Goal: Task Accomplishment & Management: Manage account settings

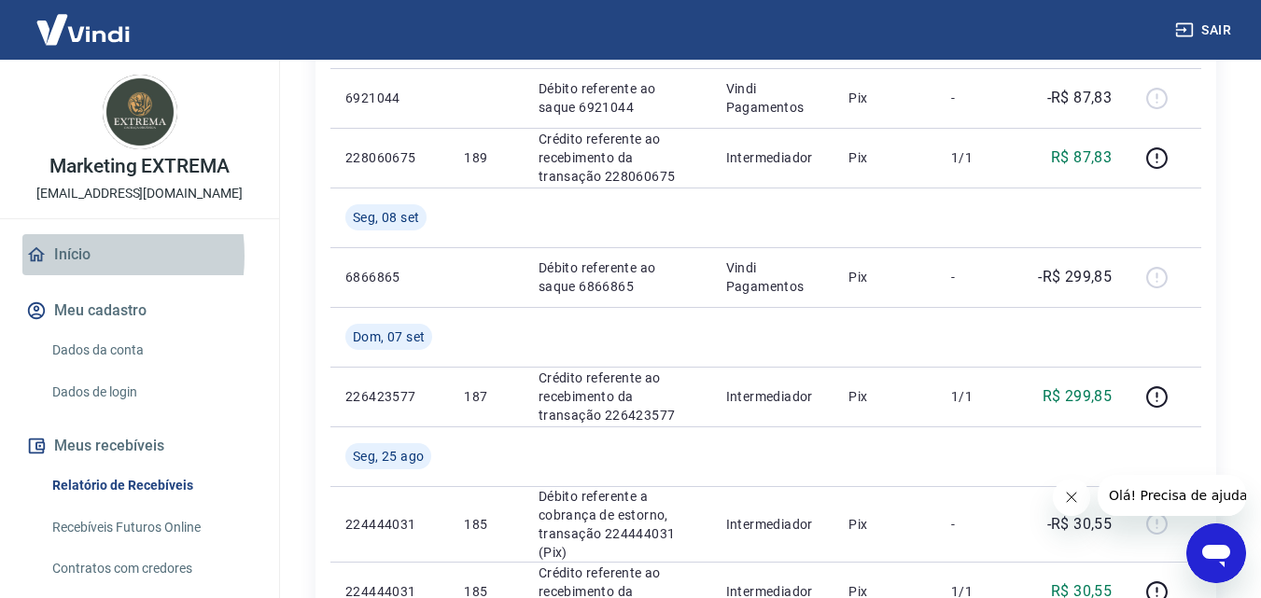
click at [53, 256] on link "Início" at bounding box center [139, 254] width 234 height 41
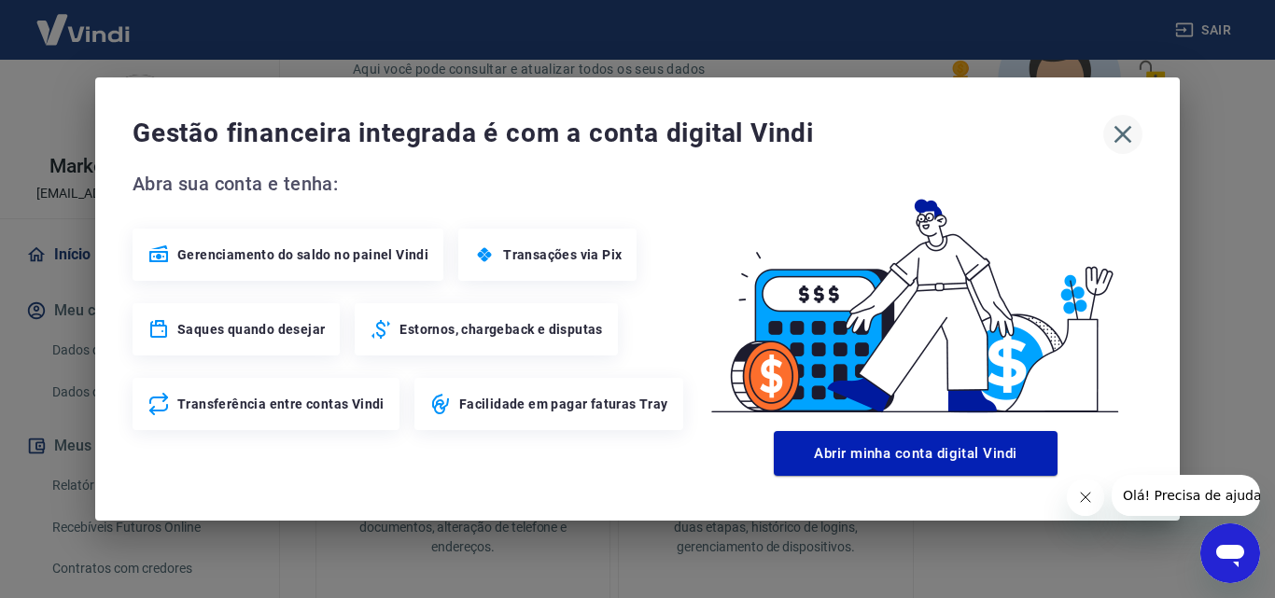
click at [1129, 143] on icon "button" at bounding box center [1123, 134] width 30 height 30
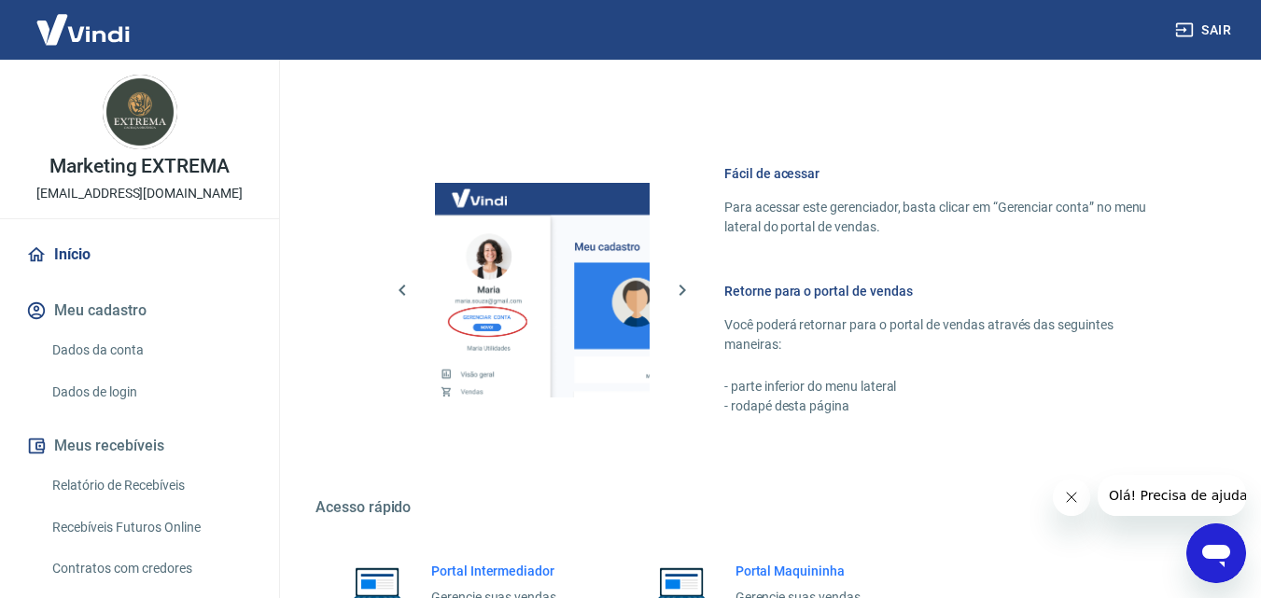
scroll to position [1126, 0]
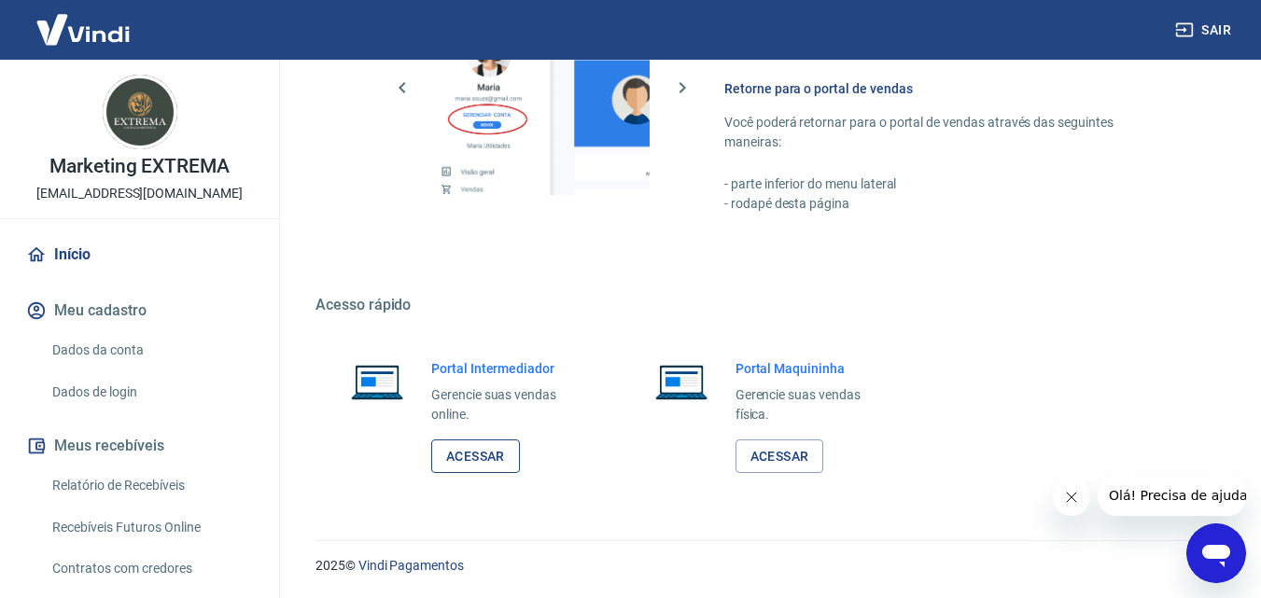
click at [486, 453] on link "Acessar" at bounding box center [475, 457] width 89 height 35
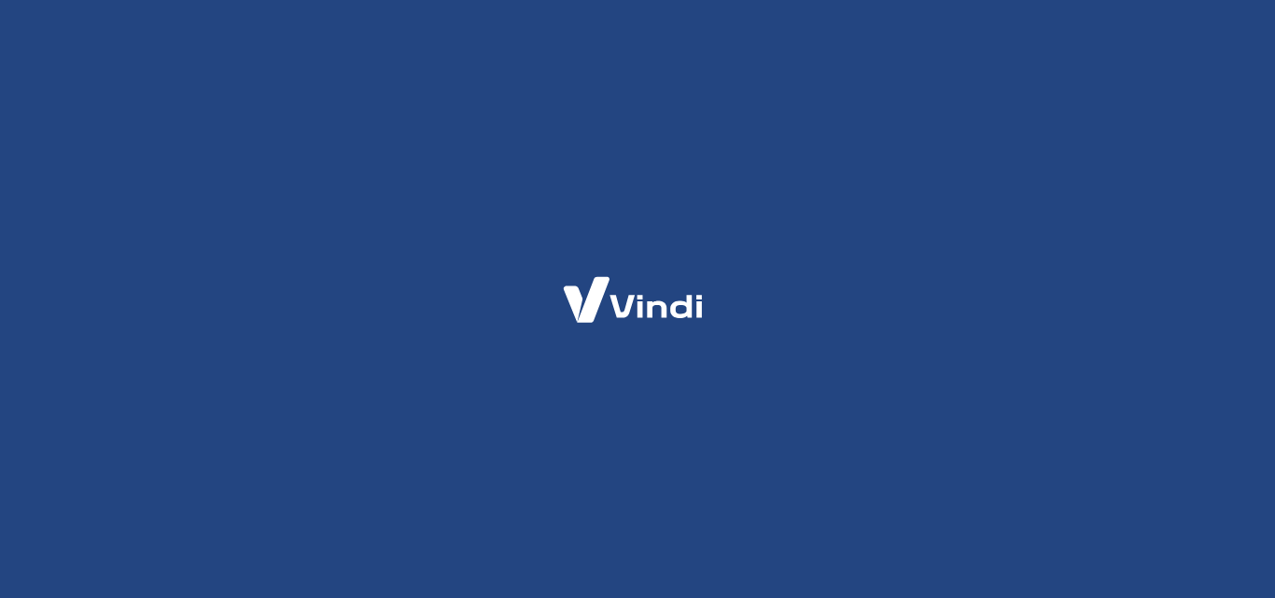
select select "RN"
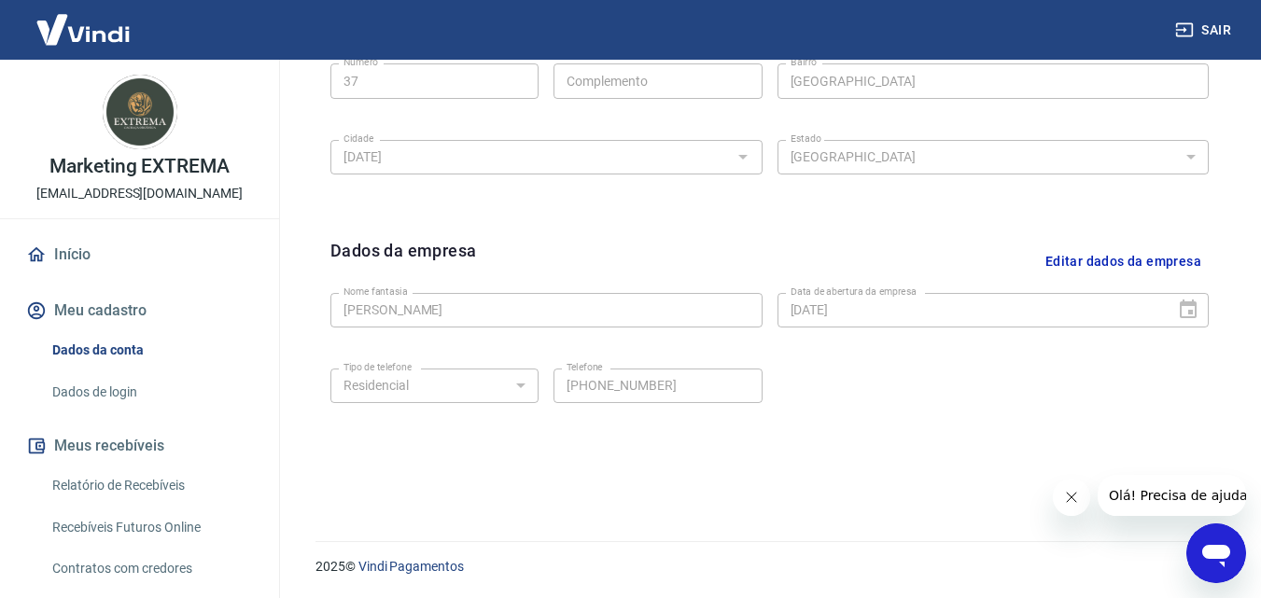
scroll to position [748, 0]
click at [1199, 545] on icon "Abrir janela de mensagens" at bounding box center [1216, 554] width 34 height 34
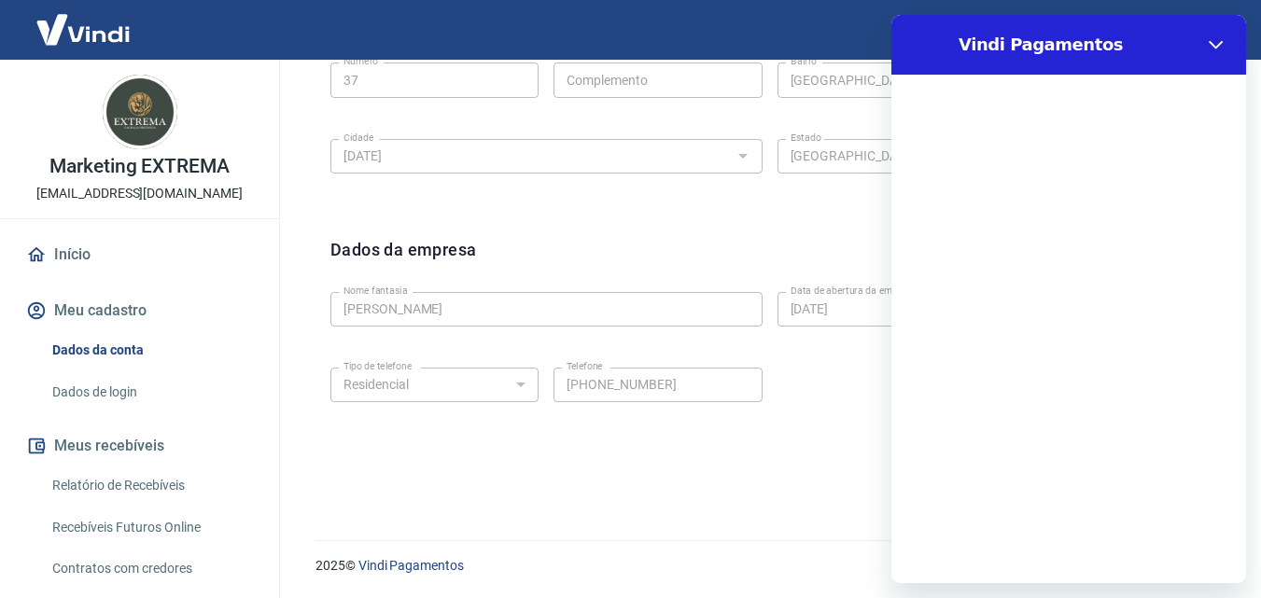
scroll to position [0, 0]
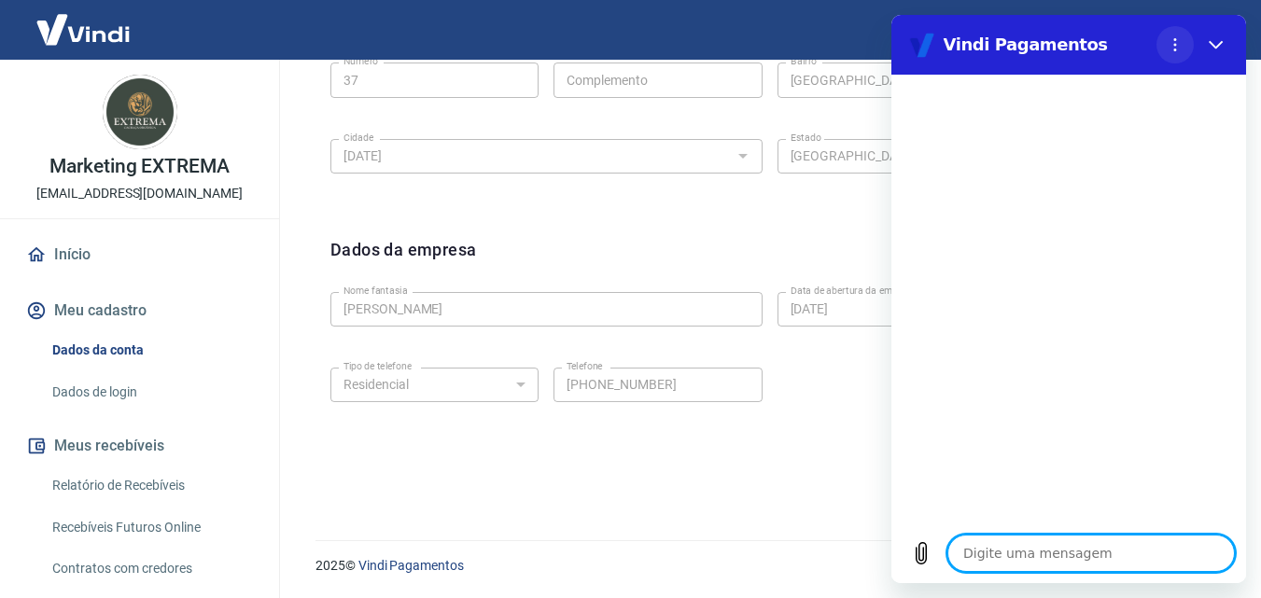
click at [1180, 49] on icon "Menu de opções" at bounding box center [1174, 44] width 15 height 15
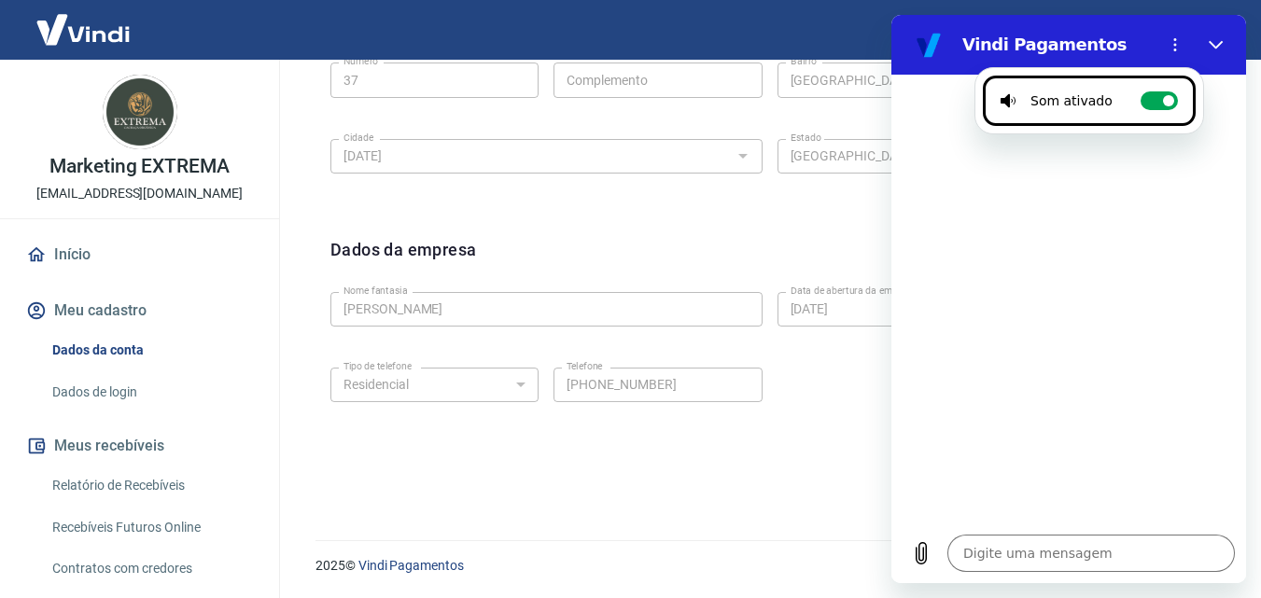
click at [768, 450] on div "Dados da empresa Editar dados da empresa Nome fantasia Marcos Mindelo Nome fant…" at bounding box center [769, 351] width 908 height 259
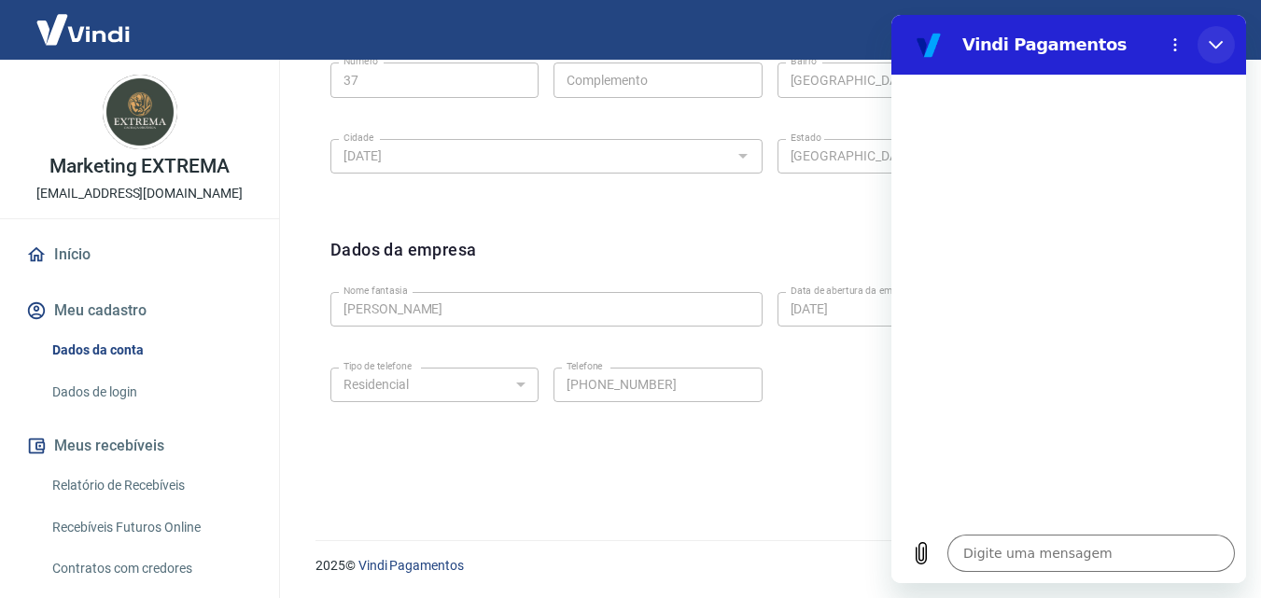
click at [1219, 46] on icon "Fechar" at bounding box center [1216, 45] width 14 height 8
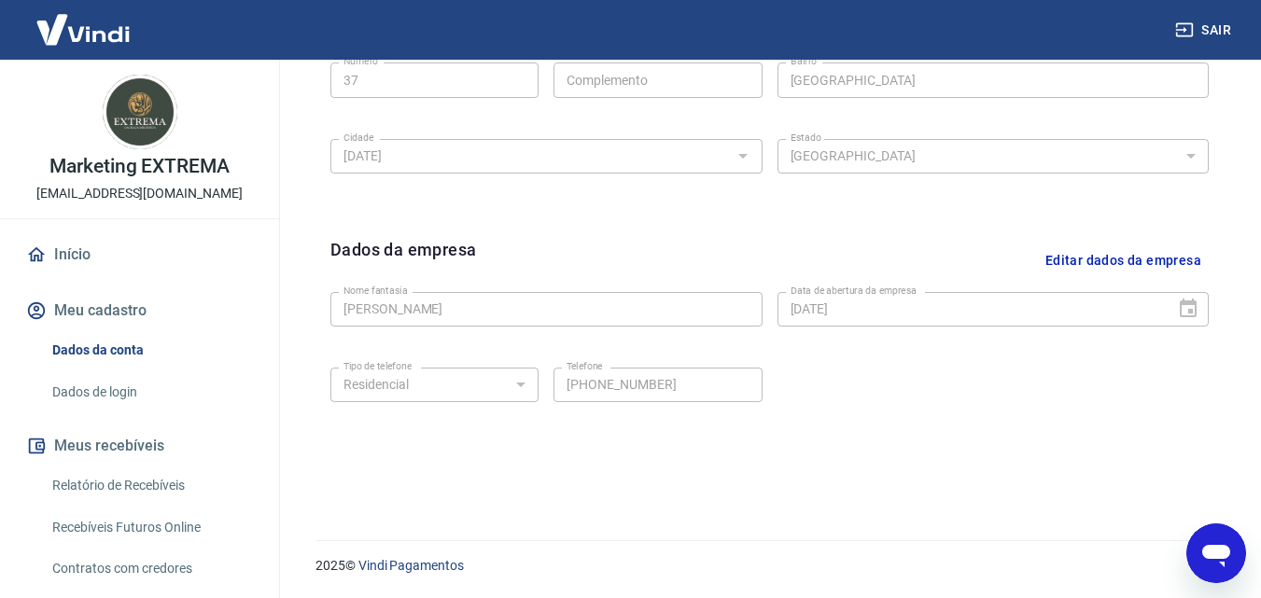
type textarea "x"
